Goal: Navigation & Orientation: Find specific page/section

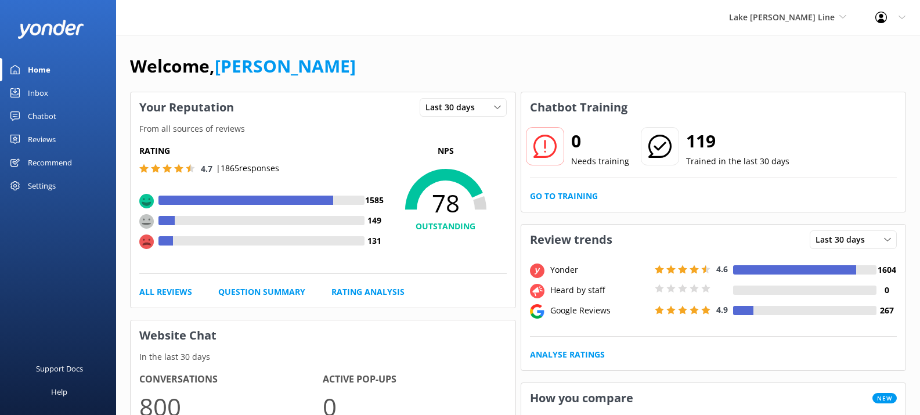
click at [32, 98] on div "Inbox" at bounding box center [38, 92] width 20 height 23
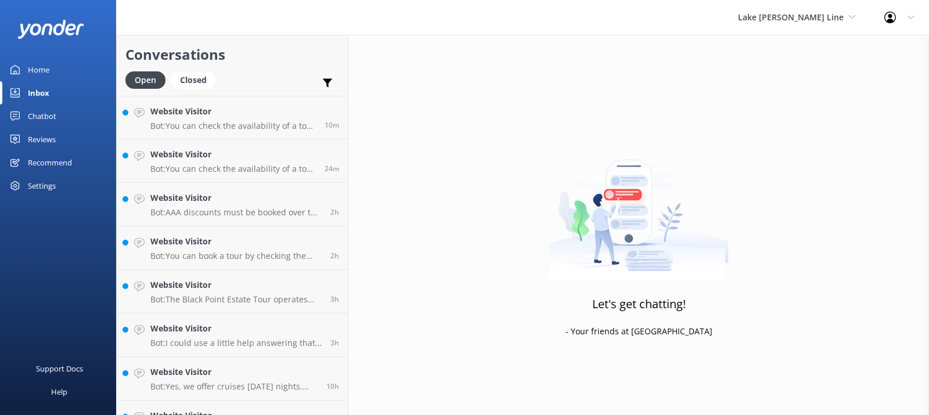
click at [54, 116] on div "Chatbot" at bounding box center [42, 116] width 28 height 23
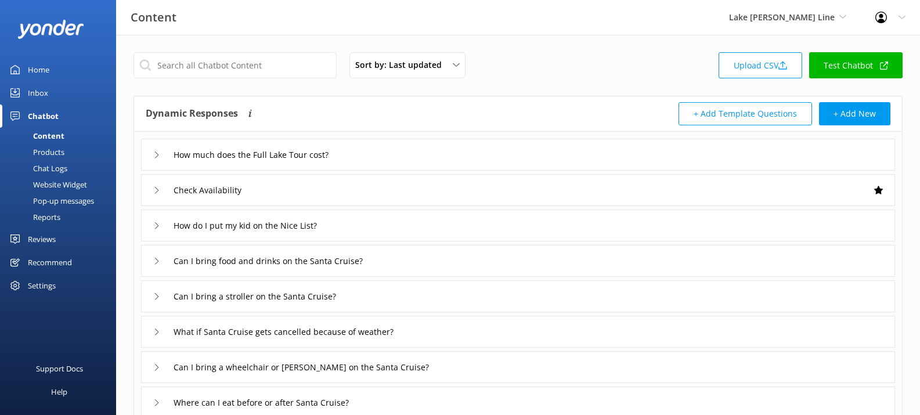
click at [38, 90] on div "Inbox" at bounding box center [38, 92] width 20 height 23
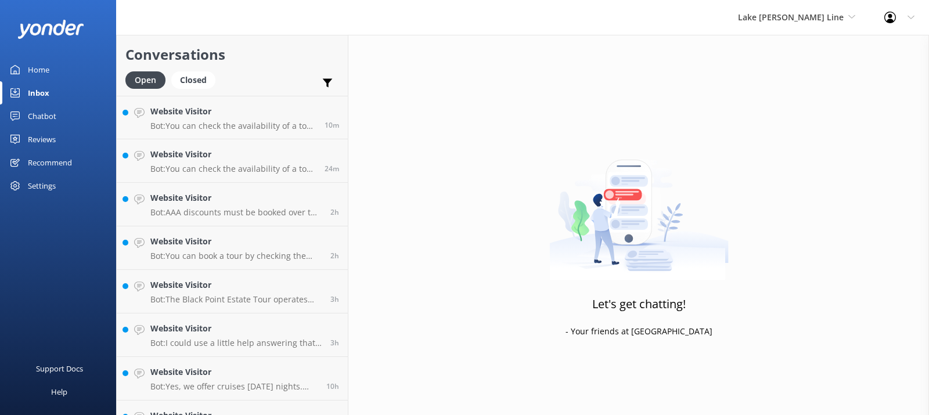
click at [46, 69] on div "Home" at bounding box center [38, 69] width 21 height 23
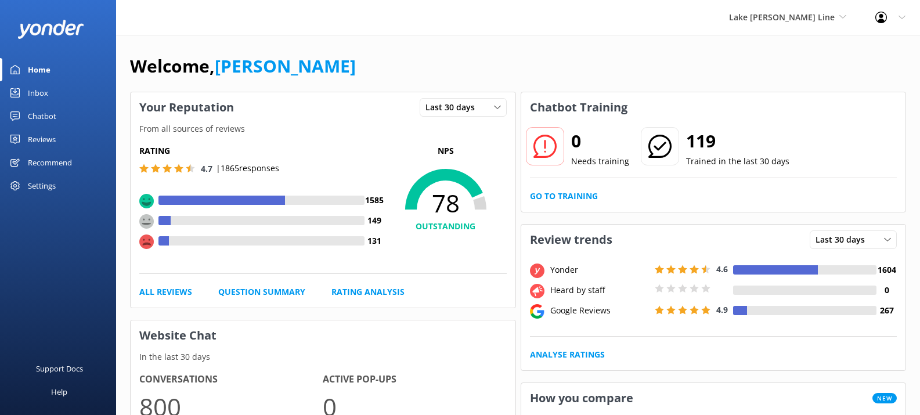
click at [46, 95] on div "Inbox" at bounding box center [38, 92] width 20 height 23
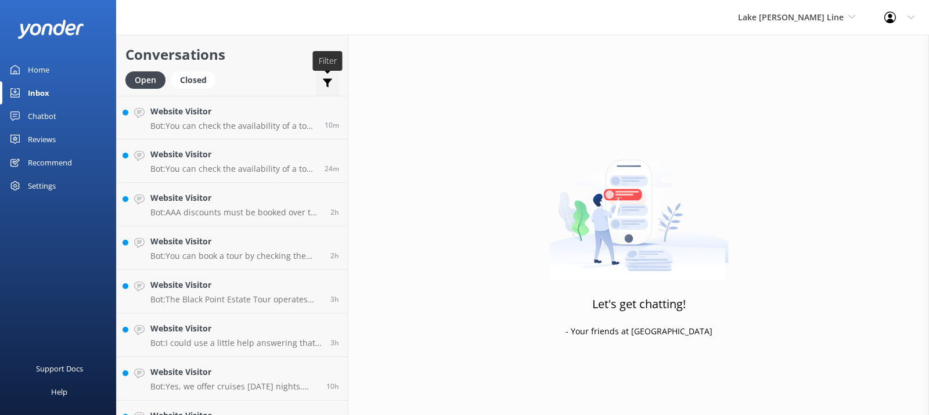
click at [330, 82] on use at bounding box center [328, 83] width 10 height 9
click at [330, 82] on icon at bounding box center [328, 83] width 12 height 12
click at [33, 114] on div "Chatbot" at bounding box center [42, 116] width 28 height 23
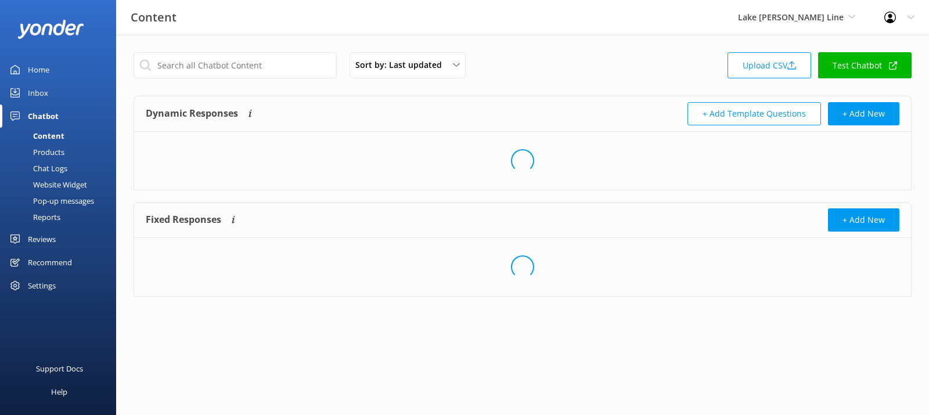
click at [42, 242] on div "Reviews" at bounding box center [42, 239] width 28 height 23
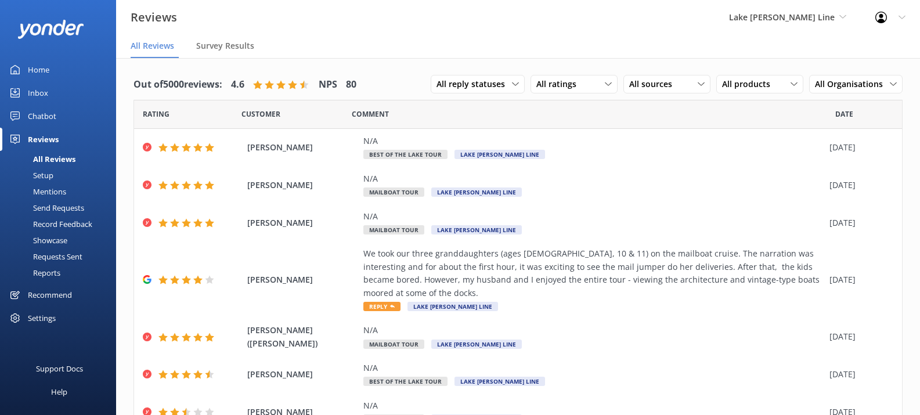
click at [49, 294] on div "Recommend" at bounding box center [50, 294] width 44 height 23
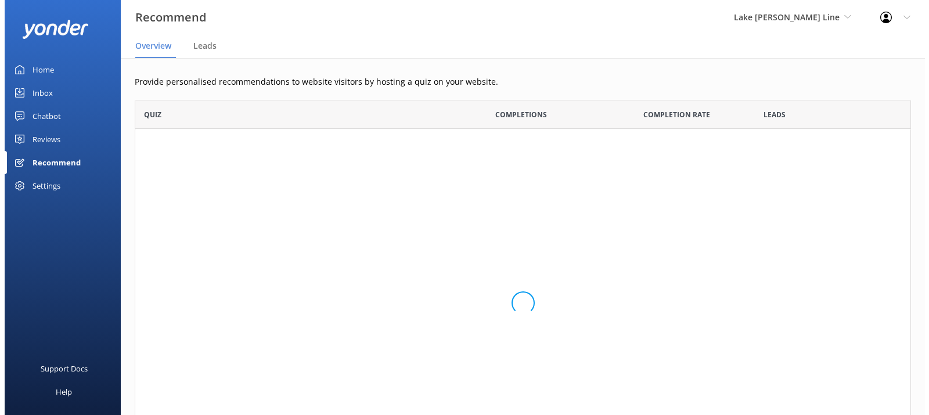
scroll to position [369, 768]
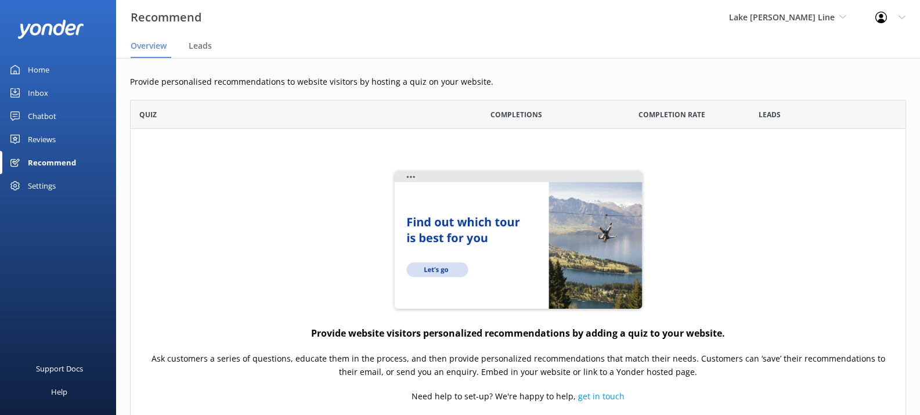
click at [44, 185] on div "Settings" at bounding box center [42, 185] width 28 height 23
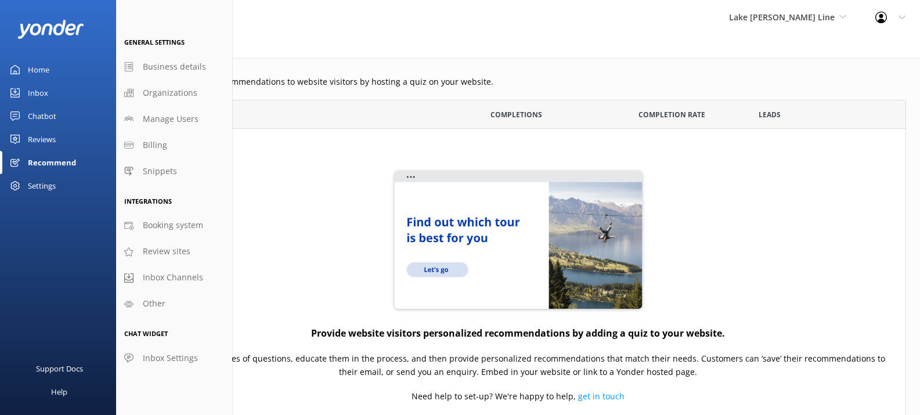
click at [44, 185] on div "Settings" at bounding box center [42, 185] width 28 height 23
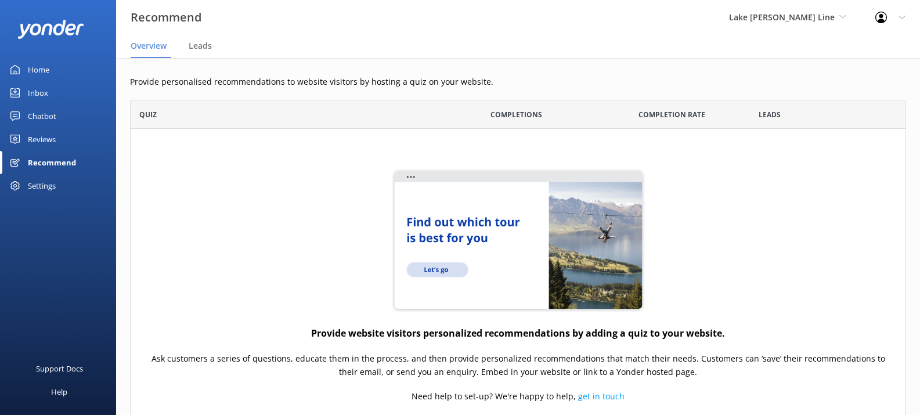
click at [43, 71] on div "Home" at bounding box center [38, 69] width 21 height 23
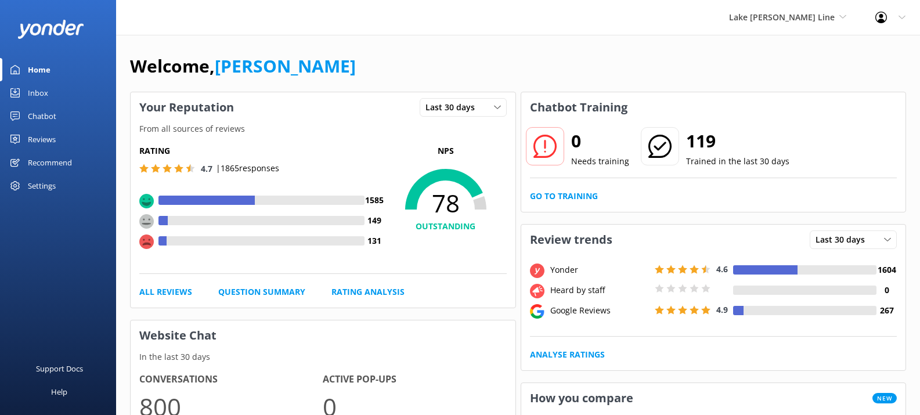
click at [43, 91] on div "Inbox" at bounding box center [38, 92] width 20 height 23
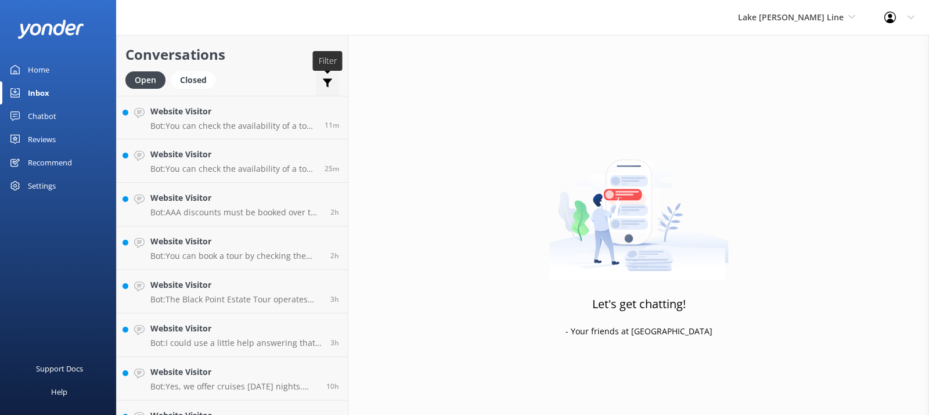
click at [325, 82] on icon at bounding box center [328, 83] width 12 height 12
